Goal: Task Accomplishment & Management: Manage account settings

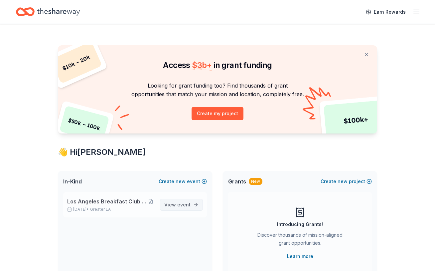
click at [188, 201] on span "event" at bounding box center [183, 204] width 13 height 6
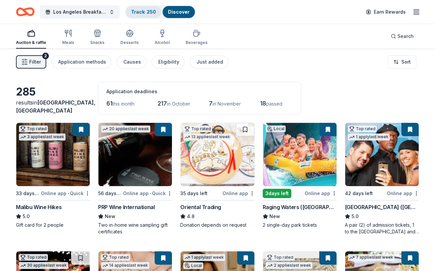
click at [145, 10] on link "Track · 250" at bounding box center [143, 12] width 25 height 6
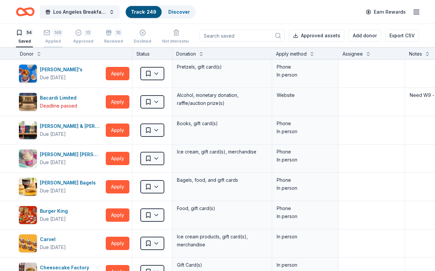
click at [54, 39] on div "Applied" at bounding box center [53, 41] width 19 height 5
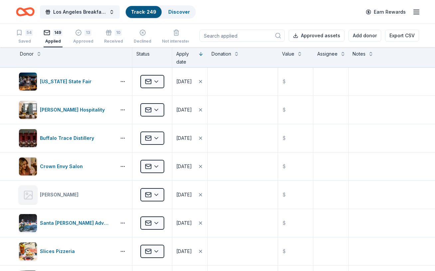
click at [219, 37] on input at bounding box center [241, 36] width 85 height 12
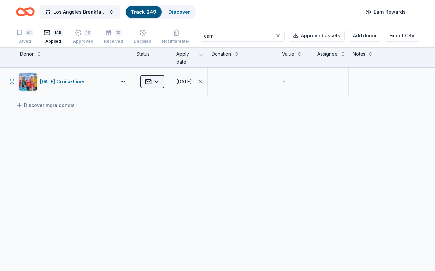
type input "carni"
click at [155, 81] on html "Los Angeles Breakfast Club Centennial Celebration Track · 249 Discover Earn Rew…" at bounding box center [217, 135] width 435 height 271
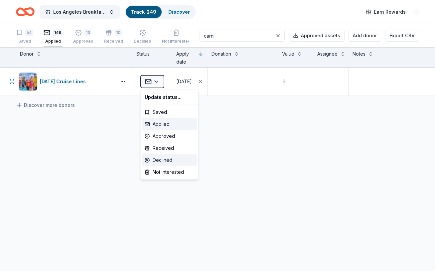
click at [155, 160] on div "Declined" at bounding box center [169, 160] width 55 height 12
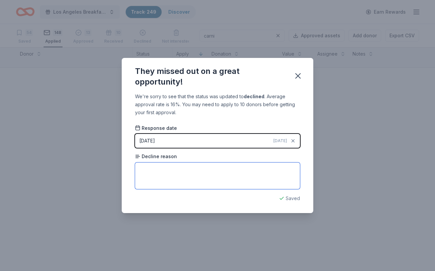
click at [155, 168] on textarea at bounding box center [217, 175] width 165 height 27
type textarea "Donations at capacity for the year"
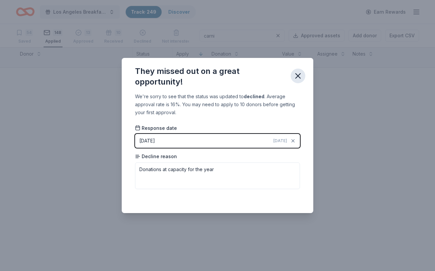
click at [299, 72] on icon "button" at bounding box center [297, 75] width 9 height 9
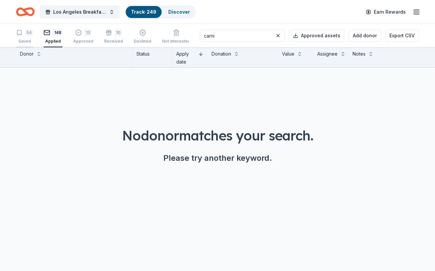
click at [24, 35] on div "54" at bounding box center [24, 32] width 17 height 7
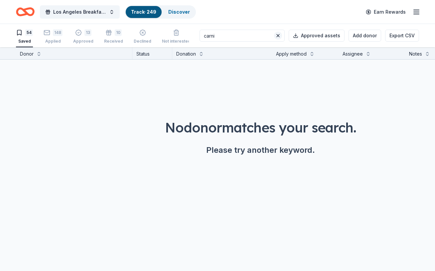
click at [280, 35] on button at bounding box center [278, 36] width 8 height 8
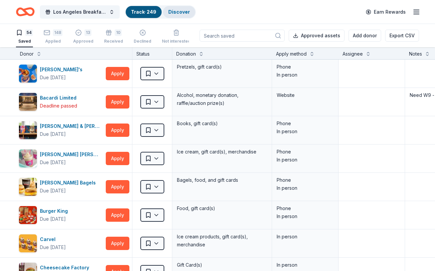
click at [181, 10] on link "Discover" at bounding box center [179, 12] width 22 height 6
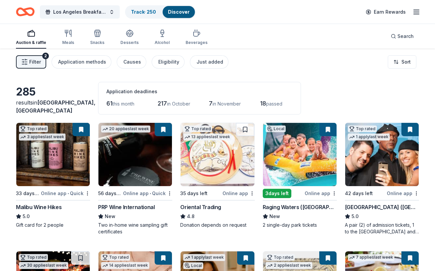
click at [37, 62] on span "Filter" at bounding box center [35, 62] width 12 height 8
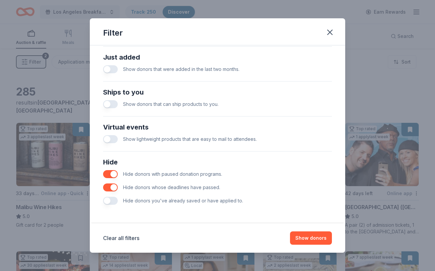
scroll to position [260, 0]
click at [108, 198] on button "button" at bounding box center [110, 200] width 15 height 8
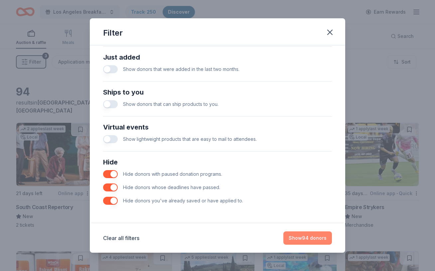
click at [312, 236] on button "Show 94 donors" at bounding box center [307, 237] width 49 height 13
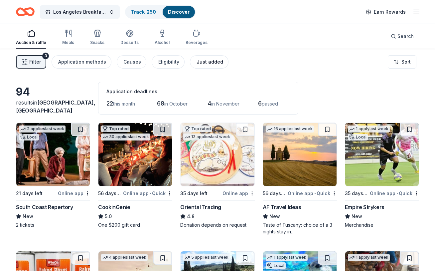
click at [209, 60] on div "Just added" at bounding box center [209, 62] width 27 height 8
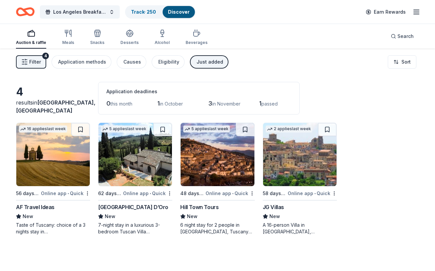
click at [175, 78] on div "4 results in [GEOGRAPHIC_DATA], [GEOGRAPHIC_DATA] Application deadlines 0 this …" at bounding box center [217, 184] width 435 height 271
